Goal: Check status: Check status

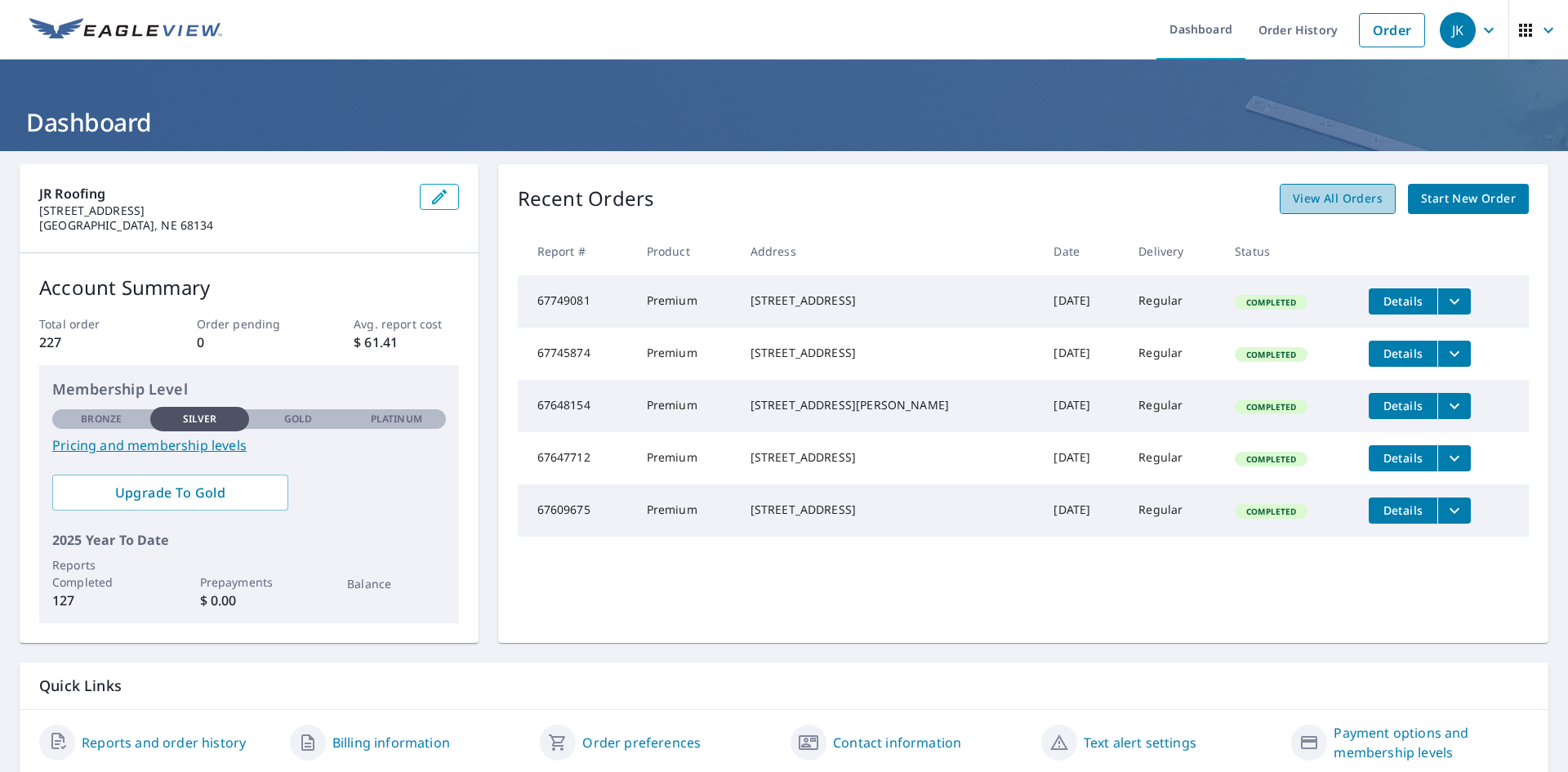
click at [1305, 207] on span "View All Orders" at bounding box center [1338, 199] width 90 height 20
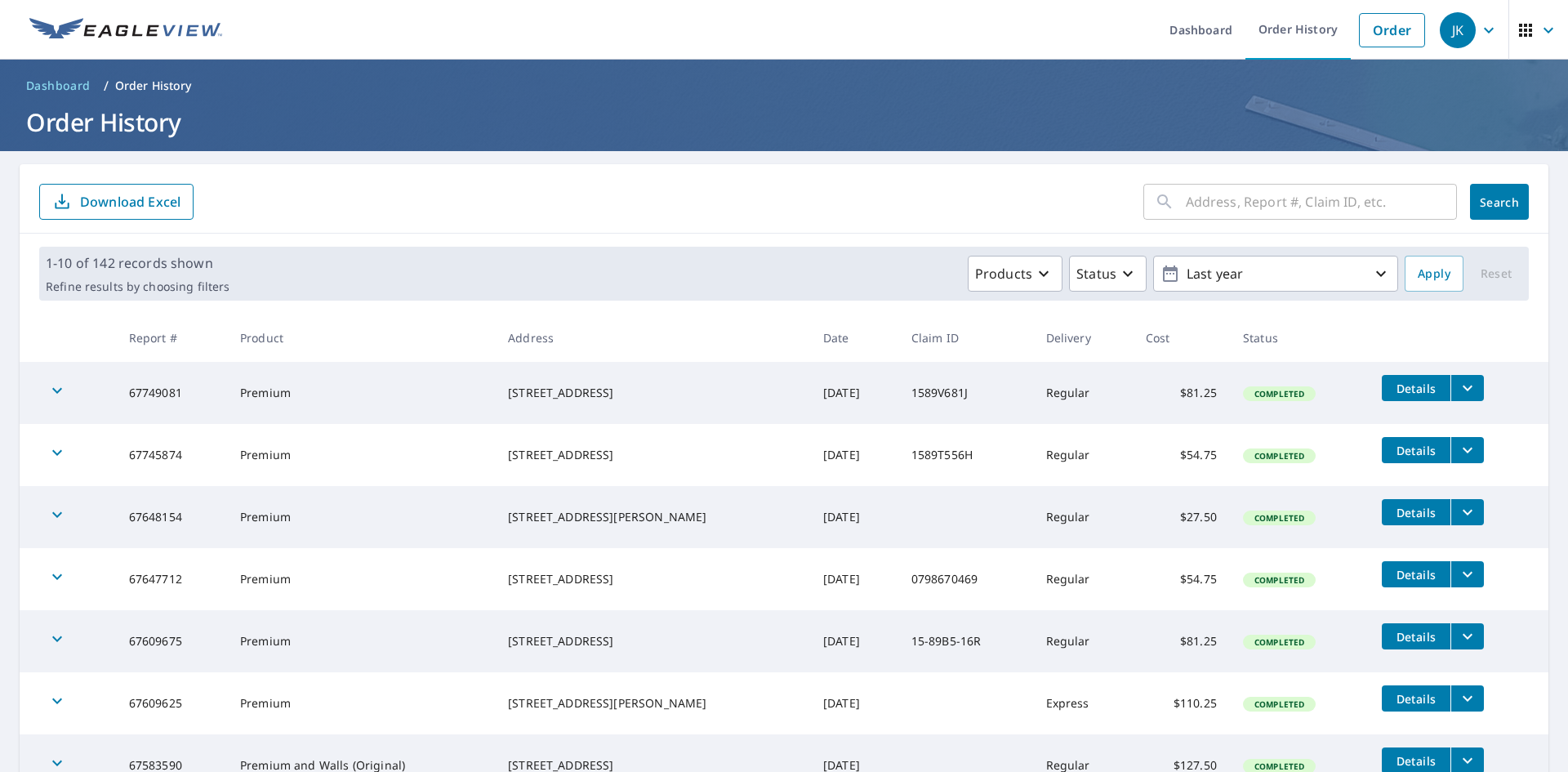
click at [1276, 203] on input "text" at bounding box center [1321, 202] width 271 height 46
type input "10532"
click at [1483, 206] on span "Search" at bounding box center [1499, 202] width 33 height 15
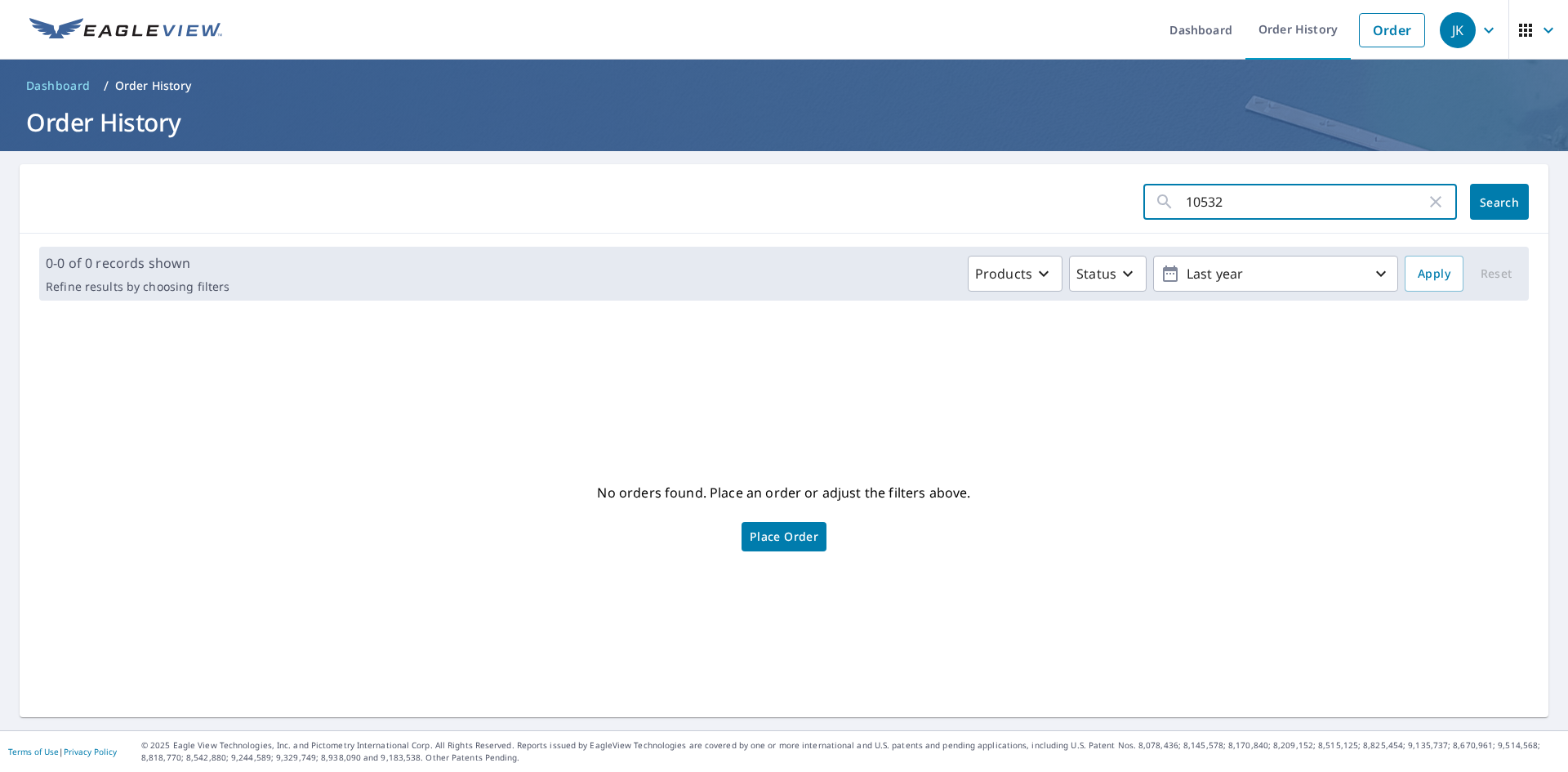
drag, startPoint x: 1230, startPoint y: 197, endPoint x: 1159, endPoint y: 208, distance: 71.8
click at [1159, 208] on div "10532 ​" at bounding box center [1300, 202] width 314 height 36
type input "[GEOGRAPHIC_DATA]"
click button "Search" at bounding box center [1499, 202] width 58 height 36
